Goal: Find specific page/section: Locate item on page

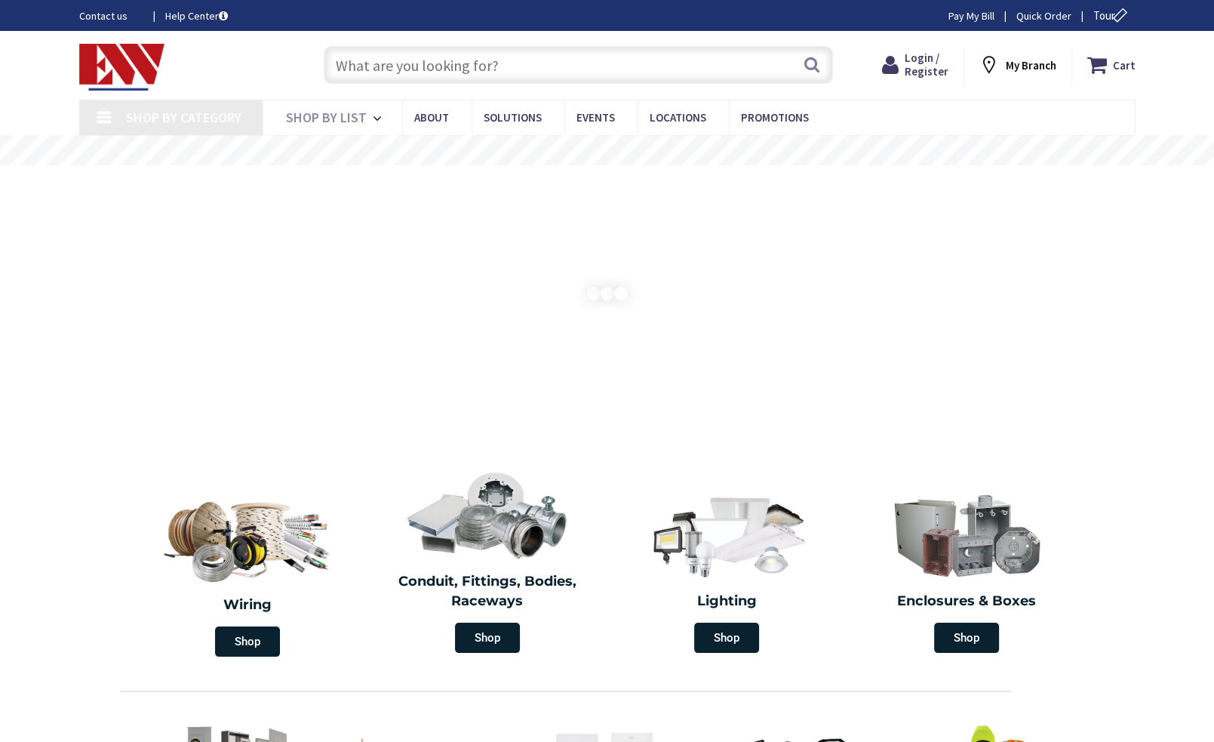
click at [529, 67] on input "text" at bounding box center [578, 65] width 509 height 38
paste input "5150-20"
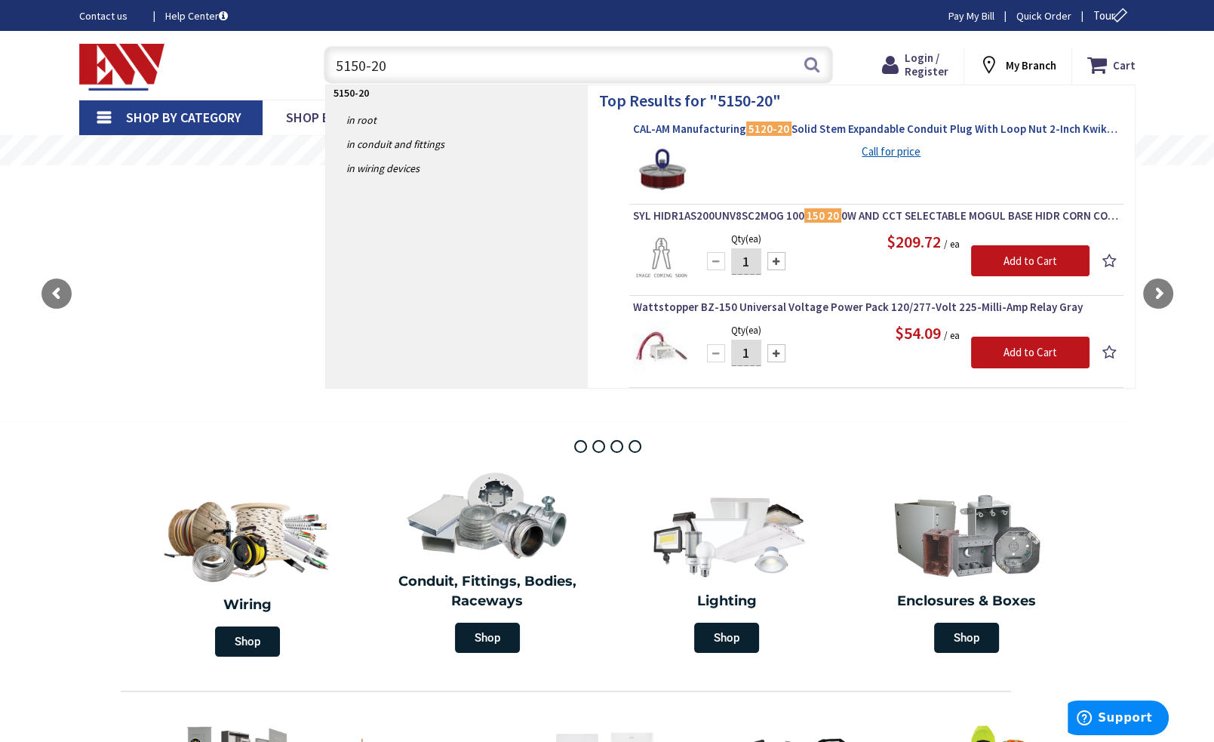
type input "5150-20"
click at [684, 129] on span "CAL-AM Manufacturing 5120-20 Solid Stem Expandable Conduit Plug With Loop Nut 2…" at bounding box center [876, 128] width 487 height 15
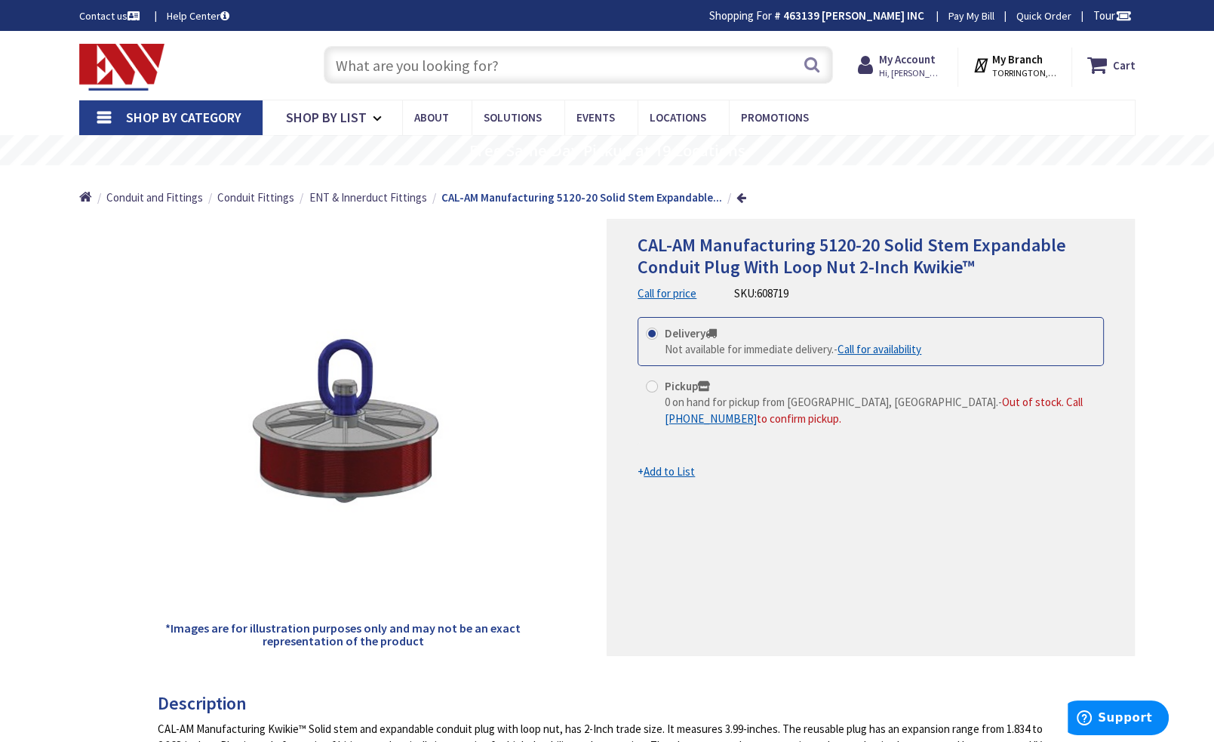
scroll to position [75, 0]
